Goal: Find specific page/section: Find specific page/section

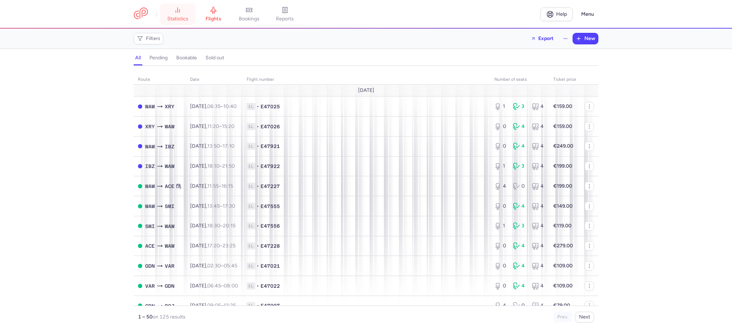
click at [177, 8] on icon at bounding box center [177, 9] width 7 height 7
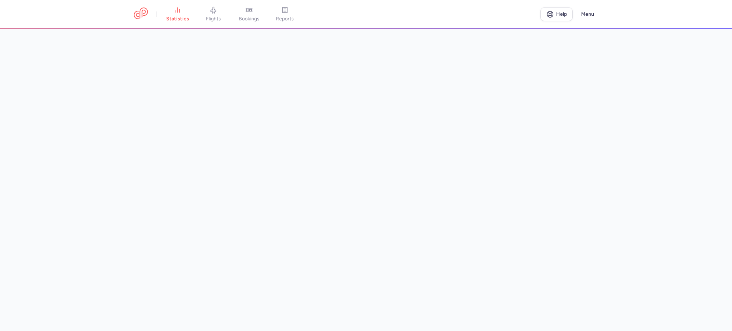
drag, startPoint x: 651, startPoint y: 187, endPoint x: 603, endPoint y: 184, distance: 47.7
click at [651, 187] on main at bounding box center [366, 180] width 732 height 303
click at [280, 6] on link "reports" at bounding box center [285, 14] width 36 height 16
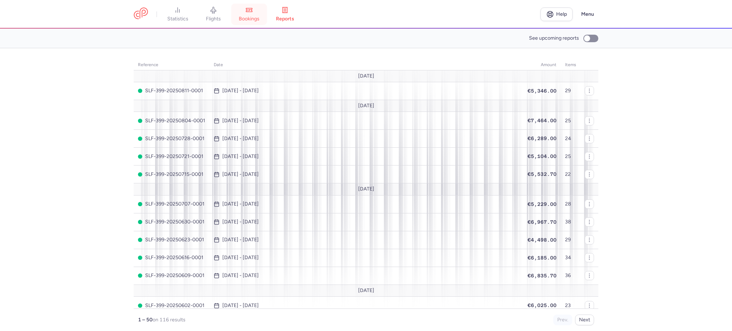
click at [241, 8] on link "bookings" at bounding box center [249, 14] width 36 height 16
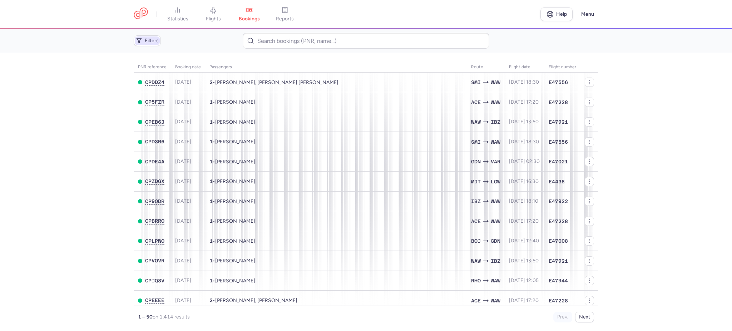
click at [156, 42] on span "Filters" at bounding box center [152, 41] width 14 height 6
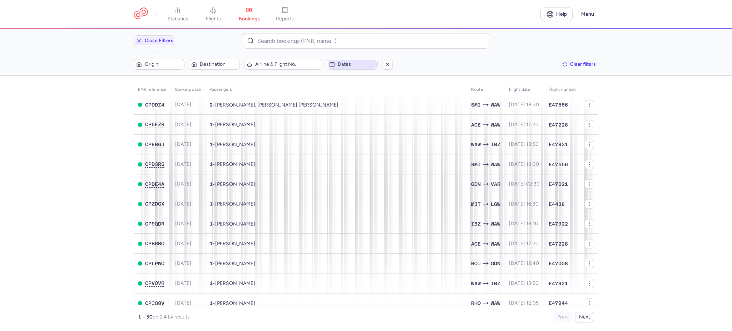
click at [342, 65] on span "Dates" at bounding box center [356, 65] width 37 height 6
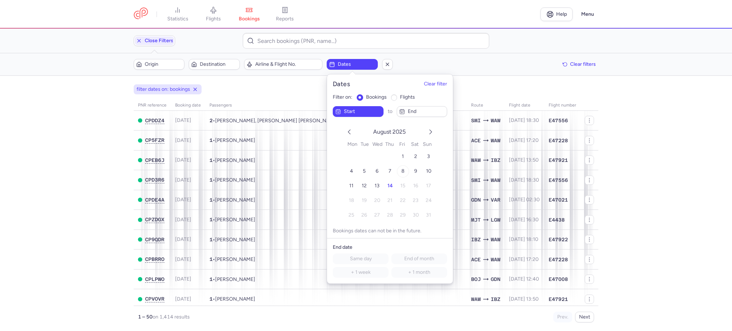
click at [402, 171] on span "8" at bounding box center [403, 171] width 3 height 6
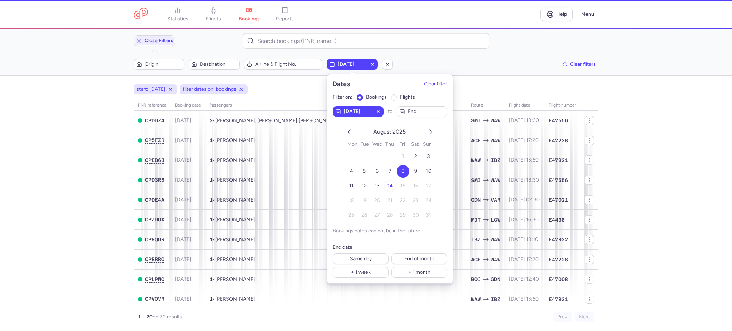
click at [388, 185] on span "14" at bounding box center [390, 186] width 5 height 6
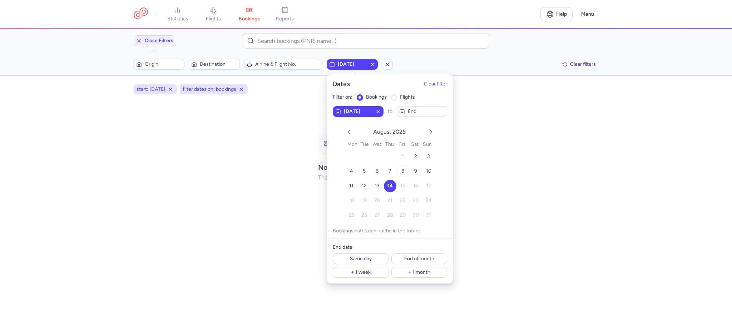
click at [403, 170] on span "8" at bounding box center [403, 171] width 3 height 6
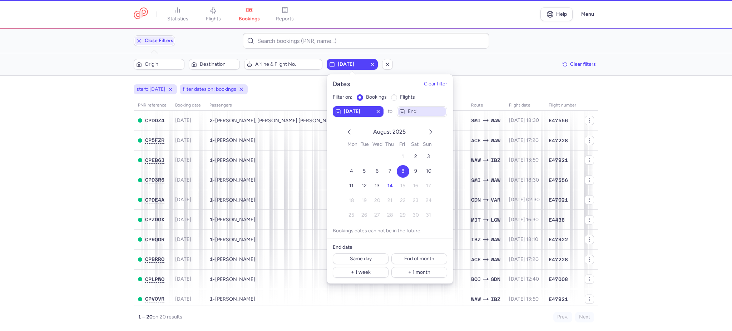
click at [418, 111] on span "end" at bounding box center [426, 112] width 37 height 6
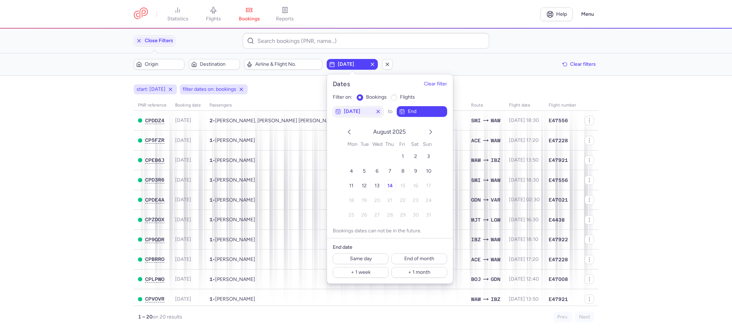
click at [391, 185] on span "14" at bounding box center [390, 186] width 5 height 6
drag, startPoint x: 672, startPoint y: 239, endPoint x: 653, endPoint y: 237, distance: 19.8
click at [672, 239] on main "start: [DATE] end: [DATE] filter dates on: bookings PNR reference Booking date …" at bounding box center [366, 203] width 732 height 255
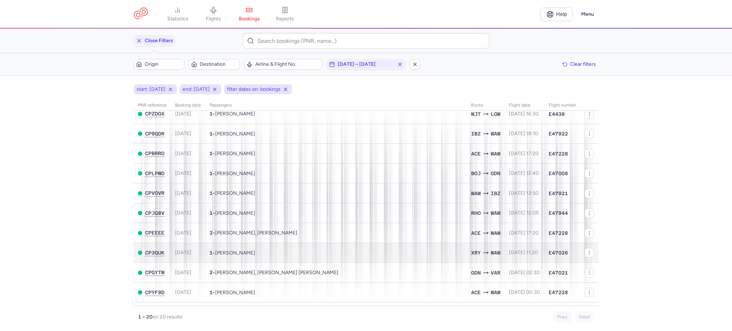
scroll to position [201, 0]
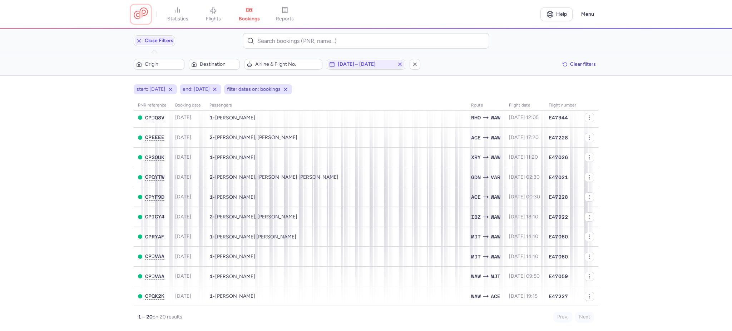
click at [140, 15] on link at bounding box center [141, 14] width 14 height 13
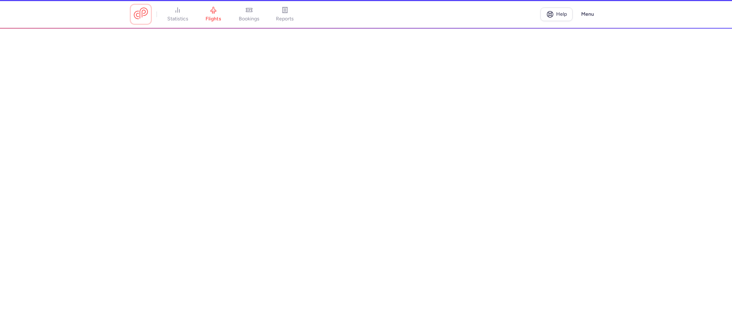
scroll to position [186, 0]
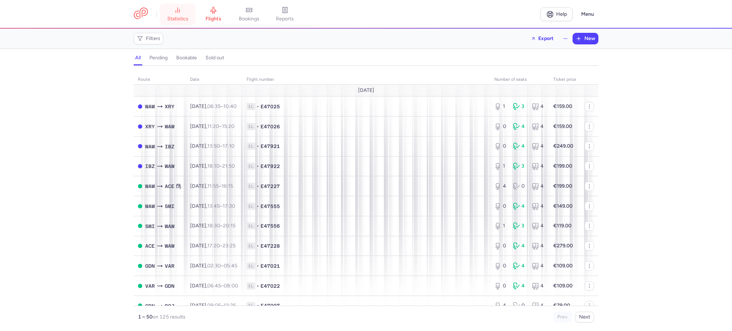
click at [184, 14] on link "statistics" at bounding box center [178, 14] width 36 height 16
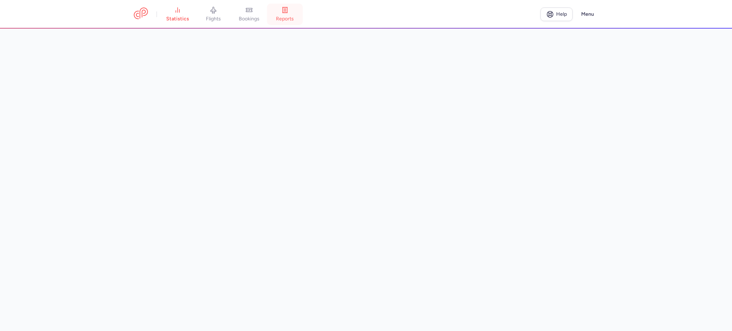
click at [287, 14] on link "reports" at bounding box center [285, 14] width 36 height 16
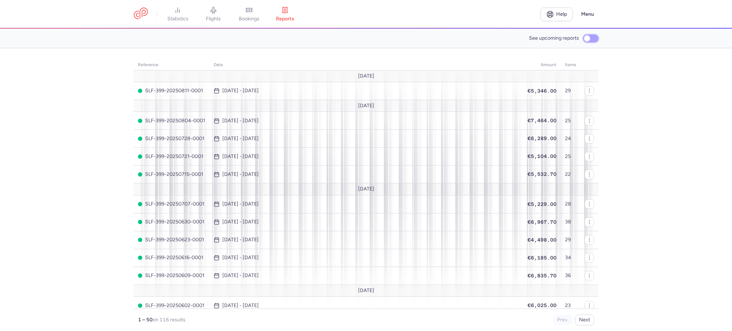
click at [592, 37] on input "See upcoming reports" at bounding box center [591, 39] width 15 height 8
checkbox input "true"
